Goal: Find specific page/section: Find specific page/section

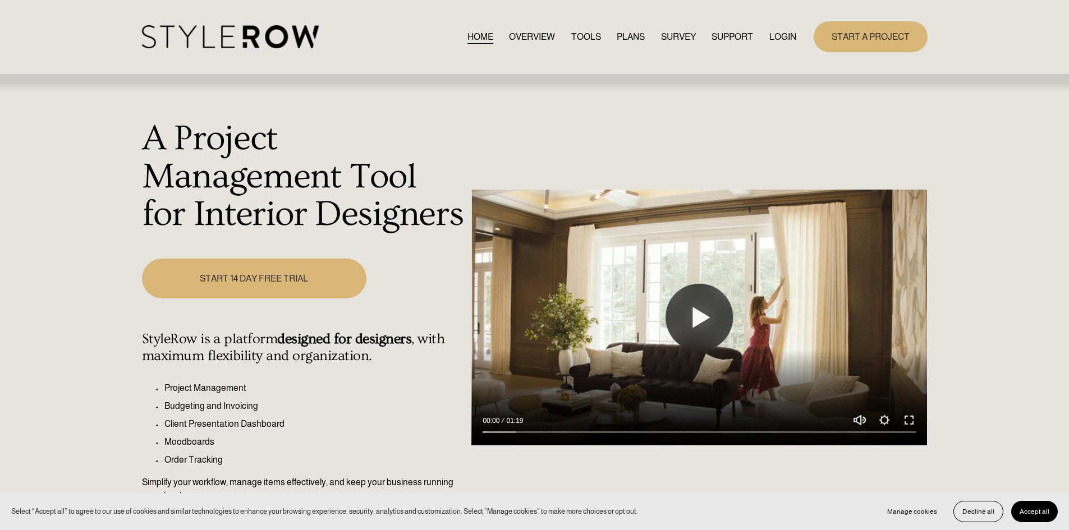
click at [773, 44] on link "LOGIN" at bounding box center [782, 36] width 27 height 15
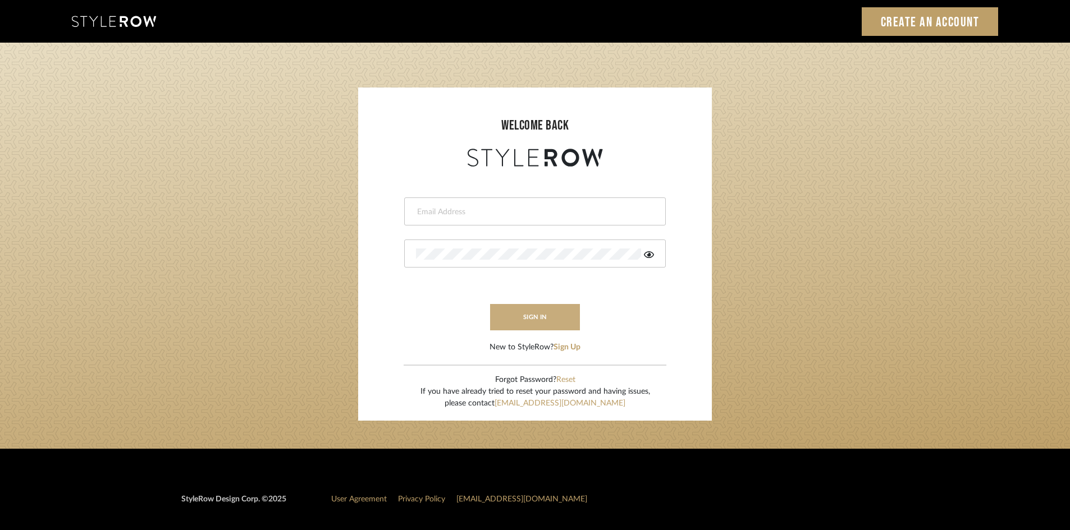
type input "[EMAIL_ADDRESS][DOMAIN_NAME]"
click at [565, 318] on button "sign in" at bounding box center [535, 317] width 90 height 26
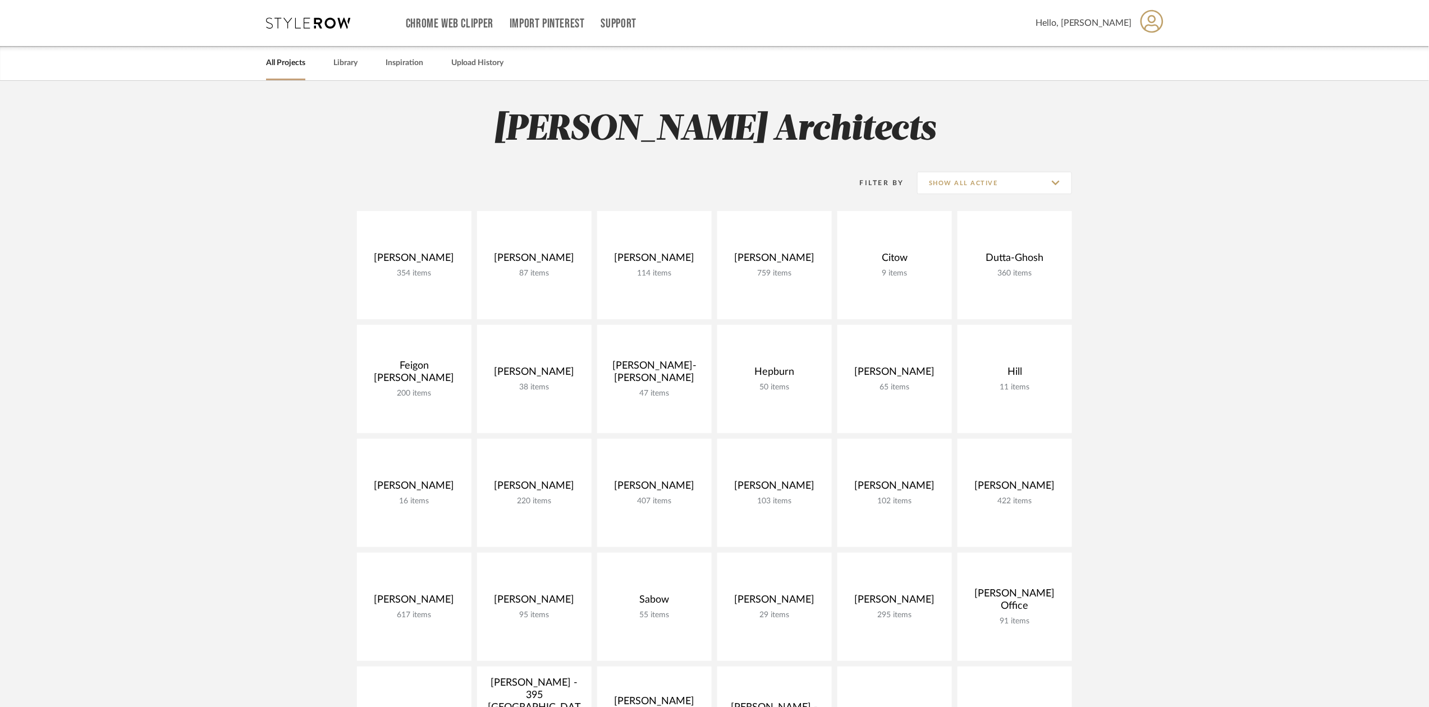
click at [164, 297] on project-collections "Explore the Client Dashboard in Action! See how mood boards, project files, and…" at bounding box center [714, 697] width 1429 height 1233
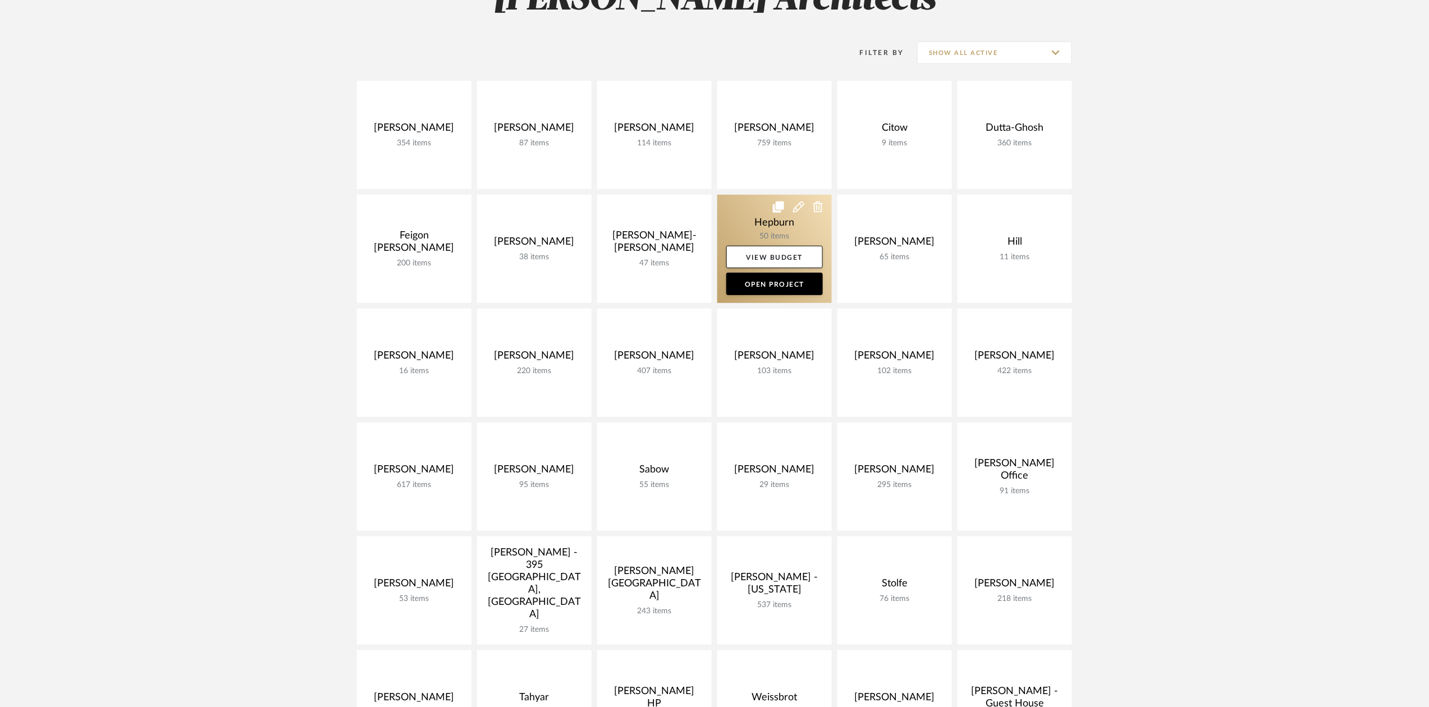
scroll to position [256, 0]
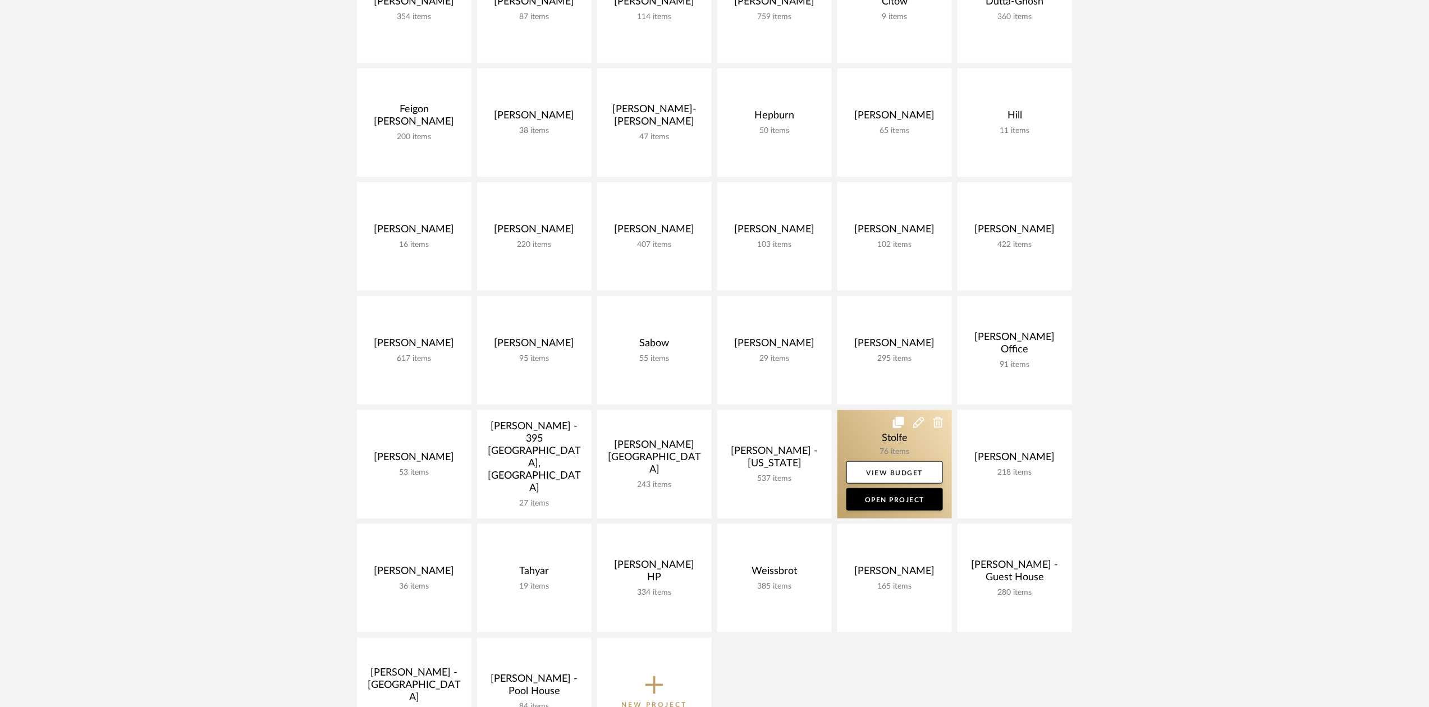
click at [882, 450] on link at bounding box center [894, 464] width 114 height 108
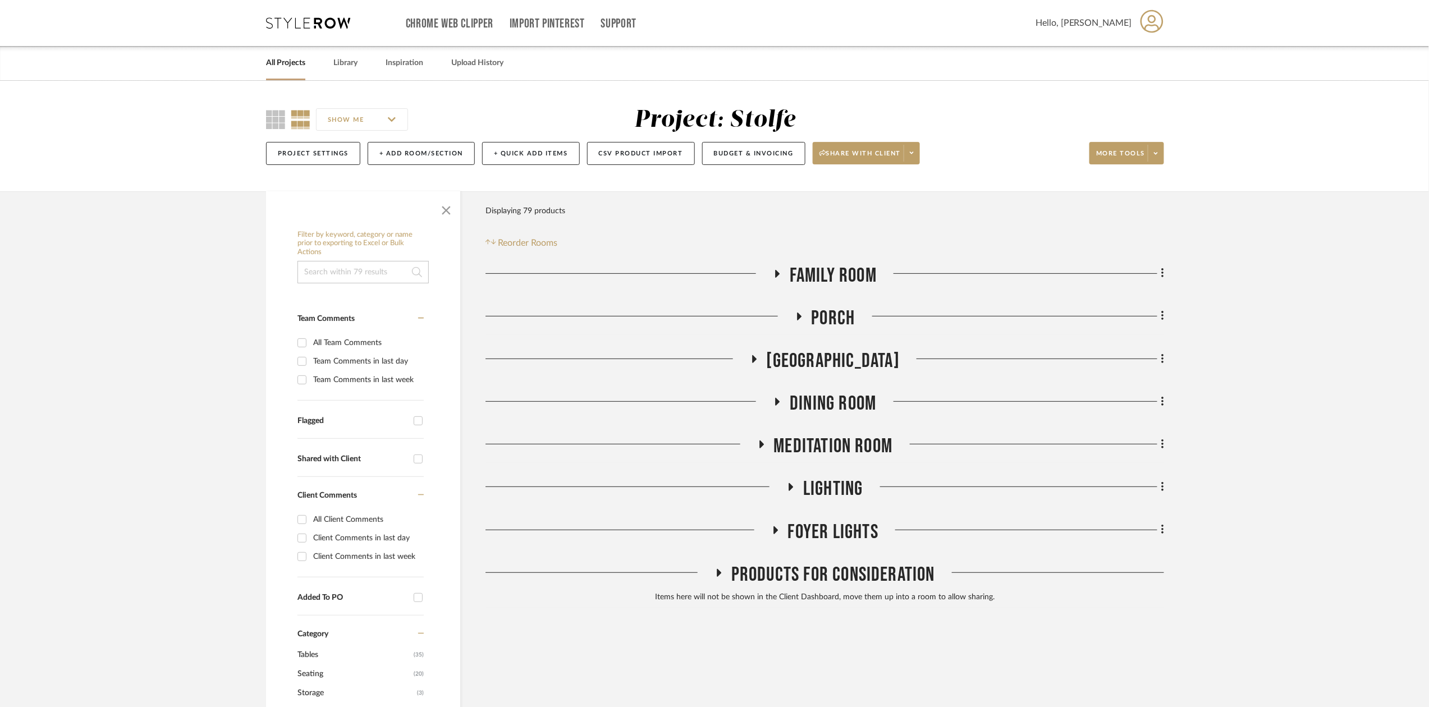
click at [802, 317] on icon at bounding box center [798, 316] width 13 height 8
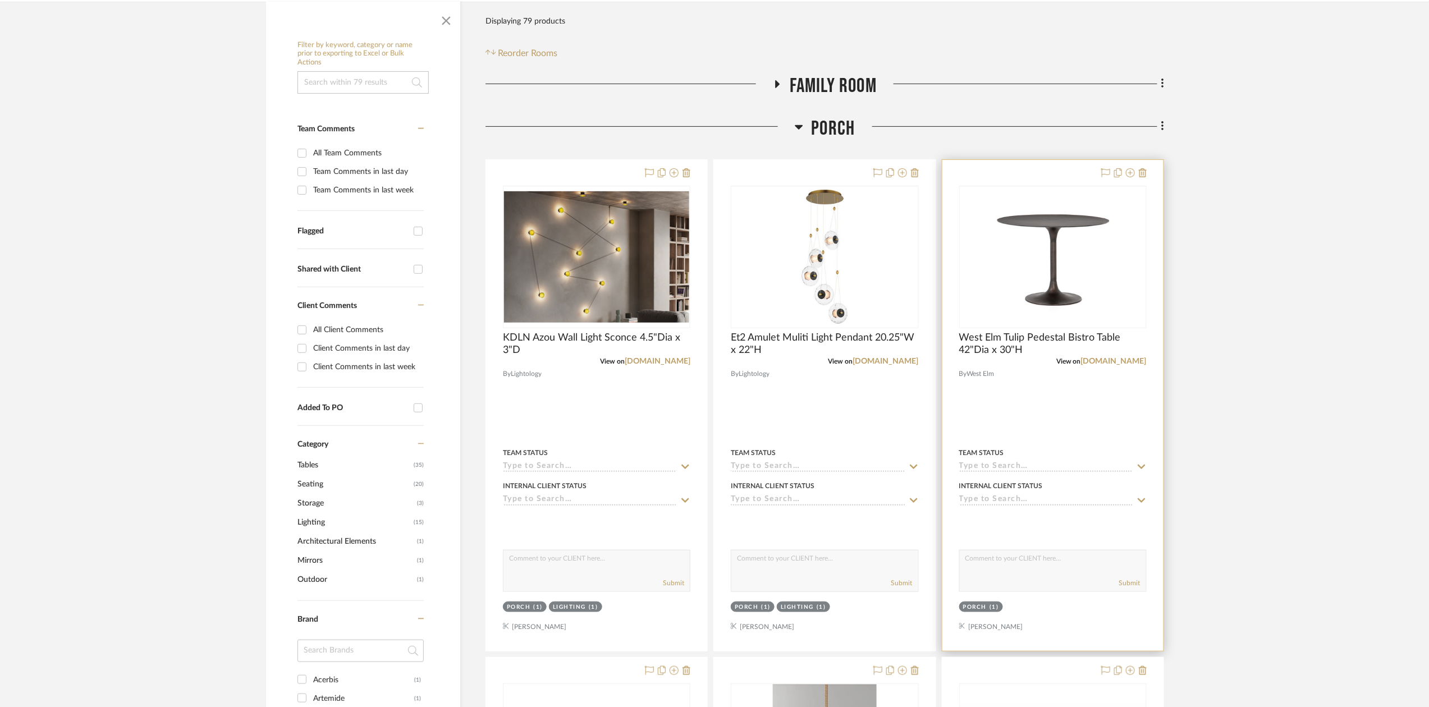
scroll to position [194, 0]
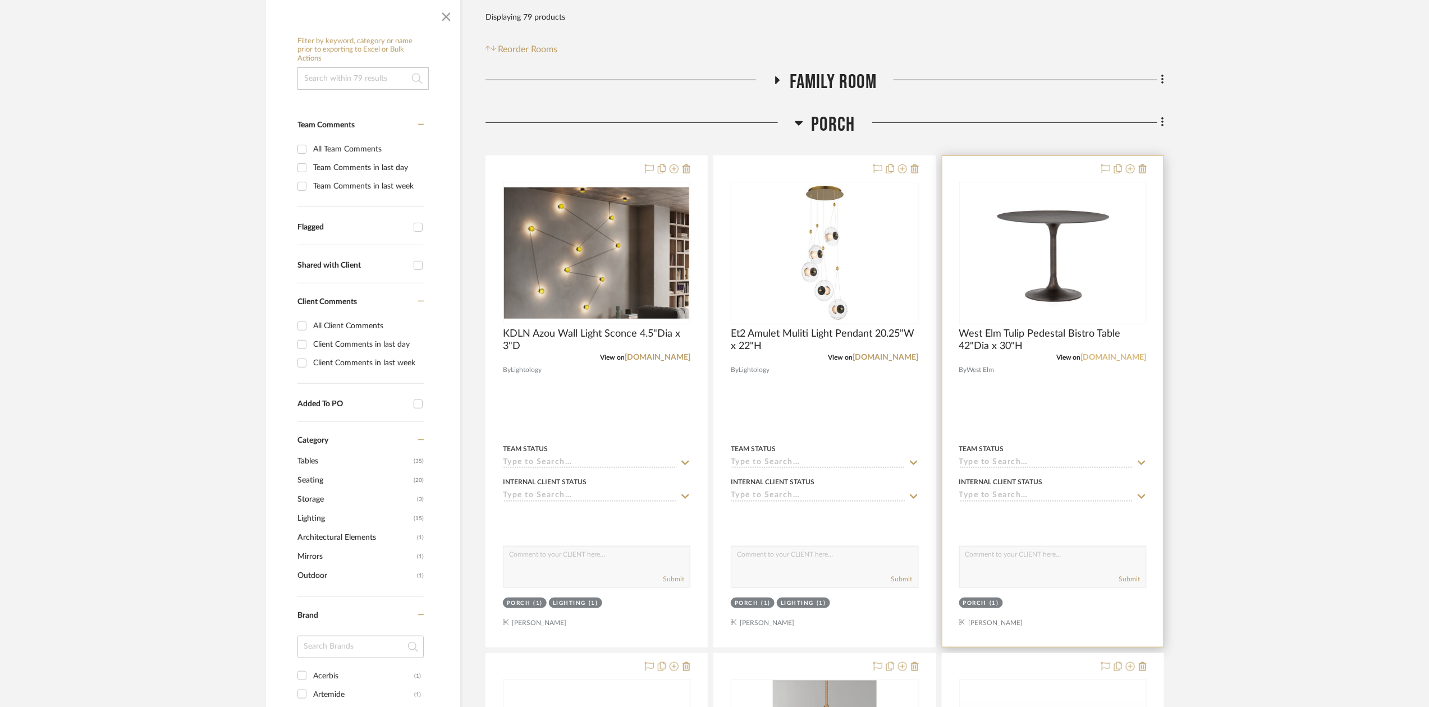
click at [1123, 357] on link "westelm.com" at bounding box center [1114, 358] width 66 height 8
